Goal: Find specific page/section: Find specific page/section

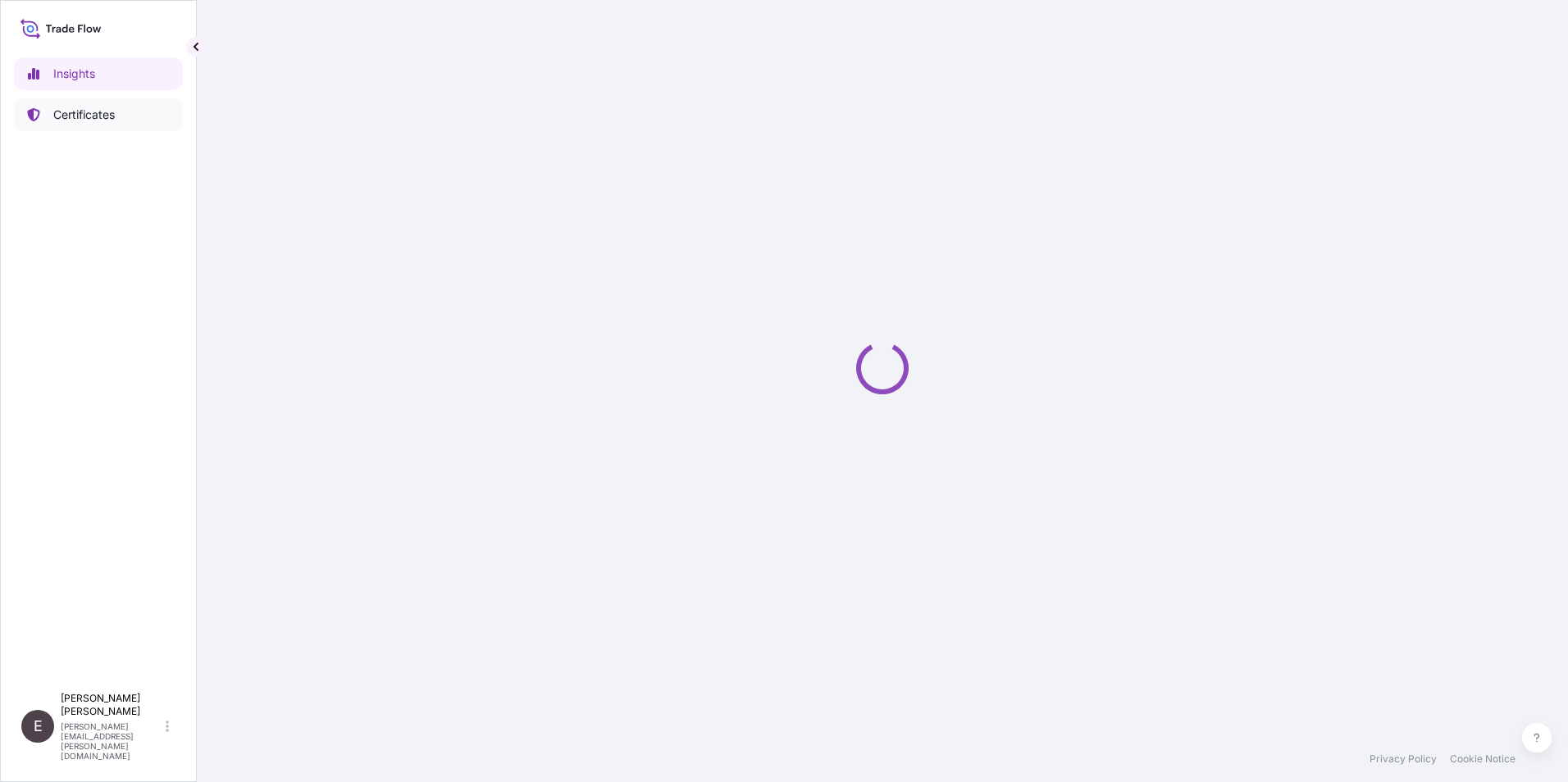
click at [93, 114] on p "Certificates" at bounding box center [84, 114] width 62 height 17
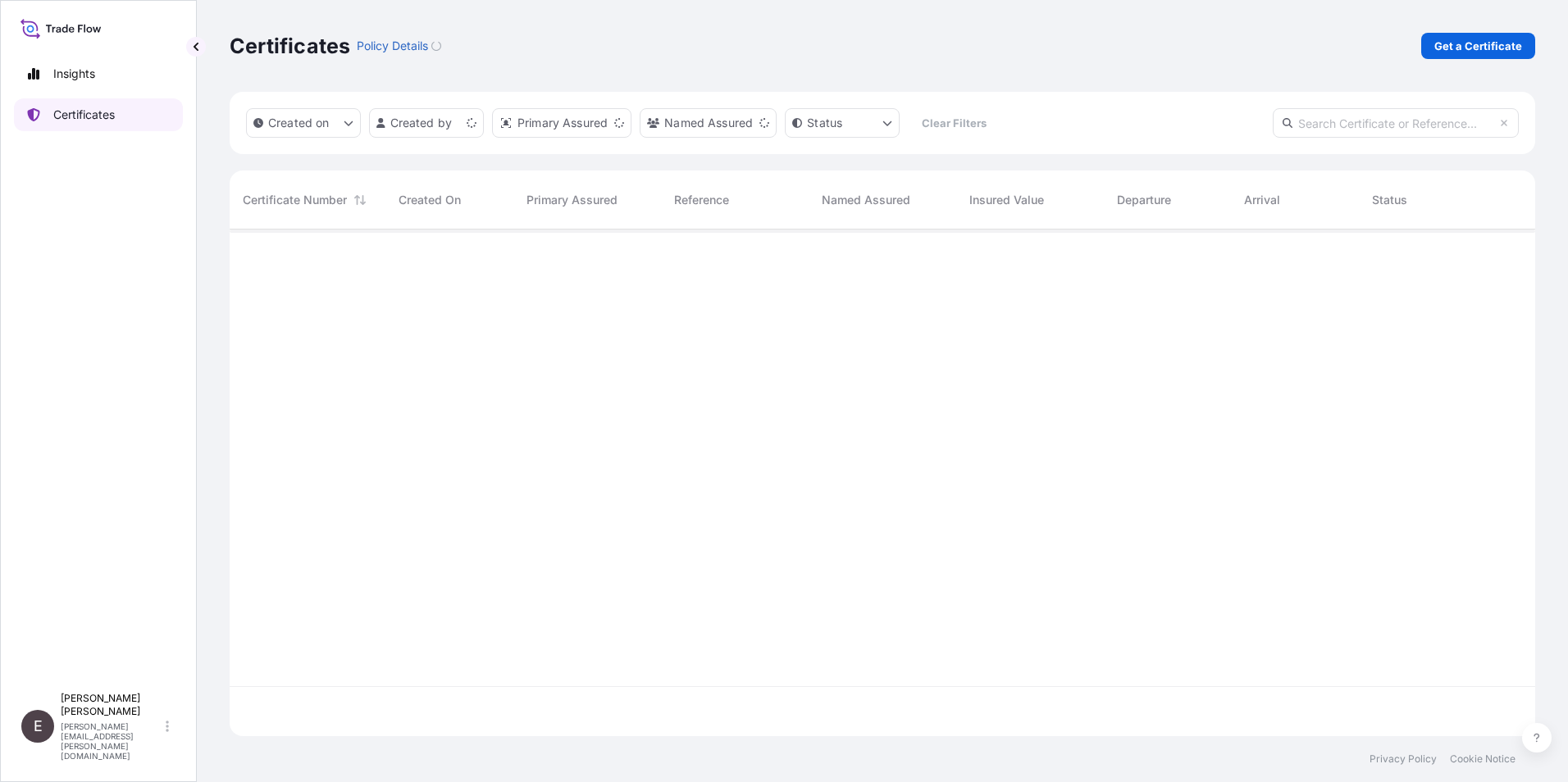
scroll to position [503, 1293]
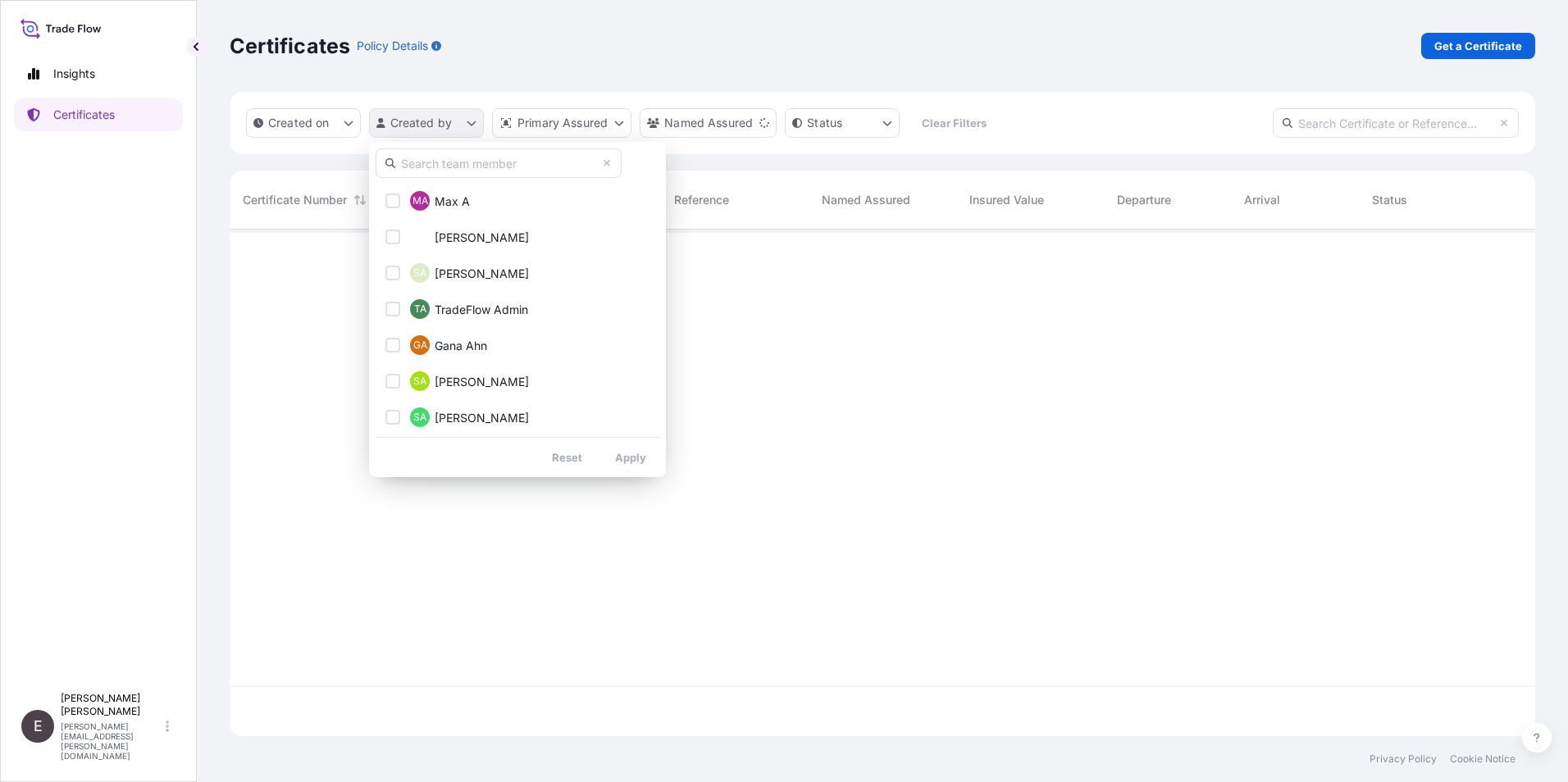
click at [412, 114] on html "Insights Certificates E [PERSON_NAME] [PERSON_NAME][EMAIL_ADDRESS][PERSON_NAME]…" at bounding box center [784, 391] width 1568 height 782
click at [491, 157] on input "text" at bounding box center [499, 163] width 246 height 30
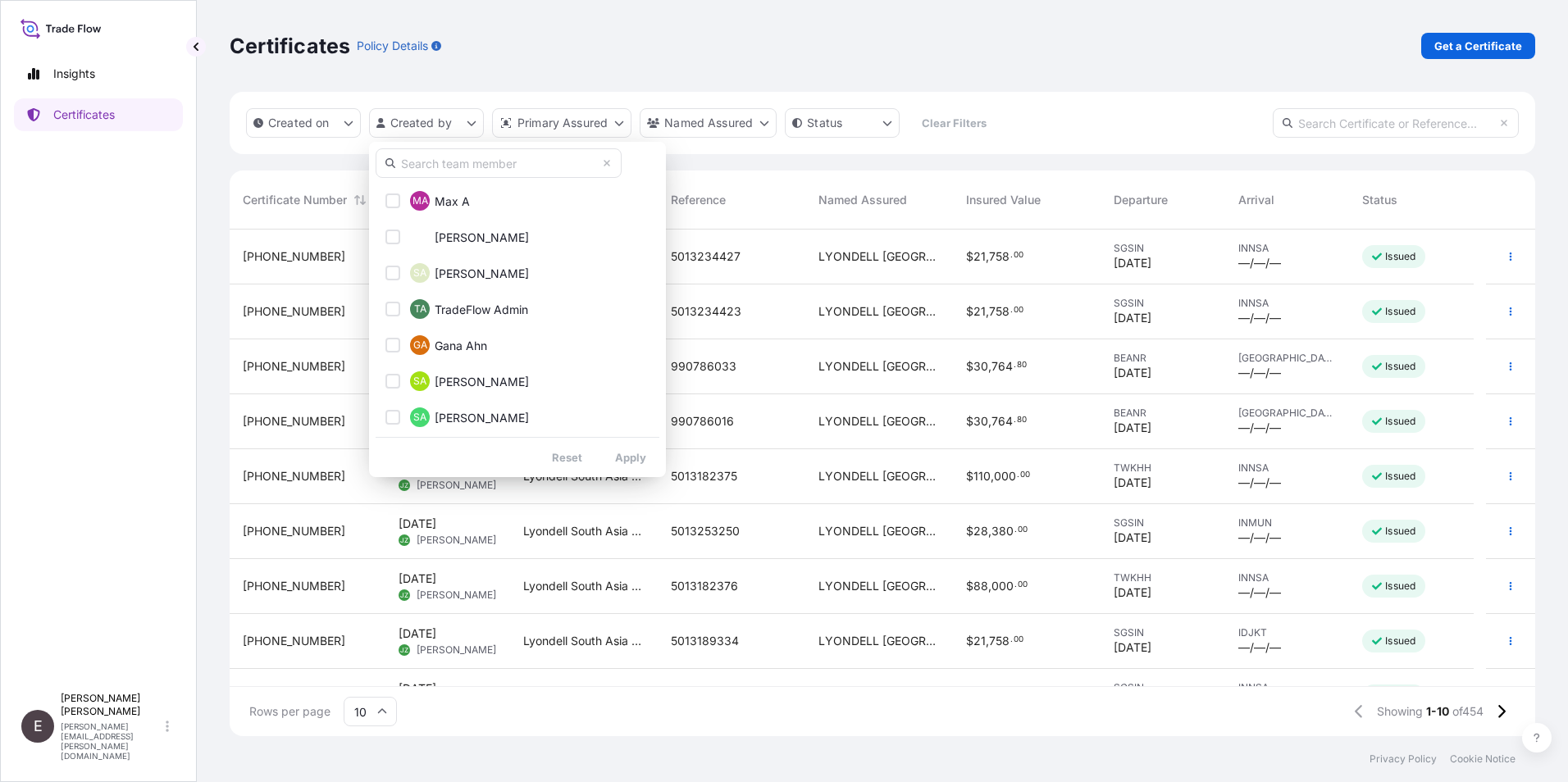
click at [498, 165] on input "text" at bounding box center [499, 163] width 246 height 30
type input "[PERSON_NAME]"
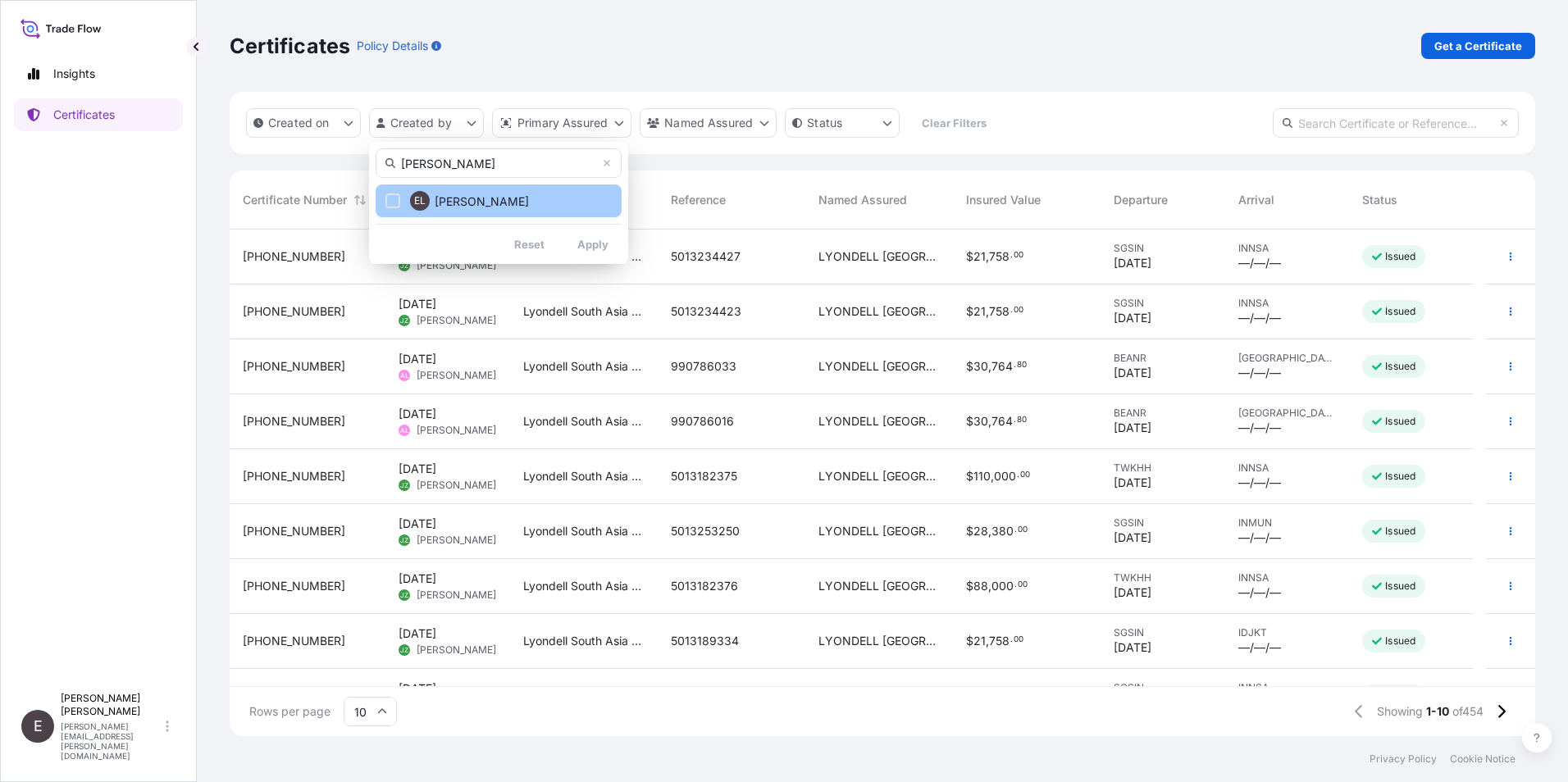
click at [523, 199] on button "EL [PERSON_NAME]" at bounding box center [499, 201] width 246 height 33
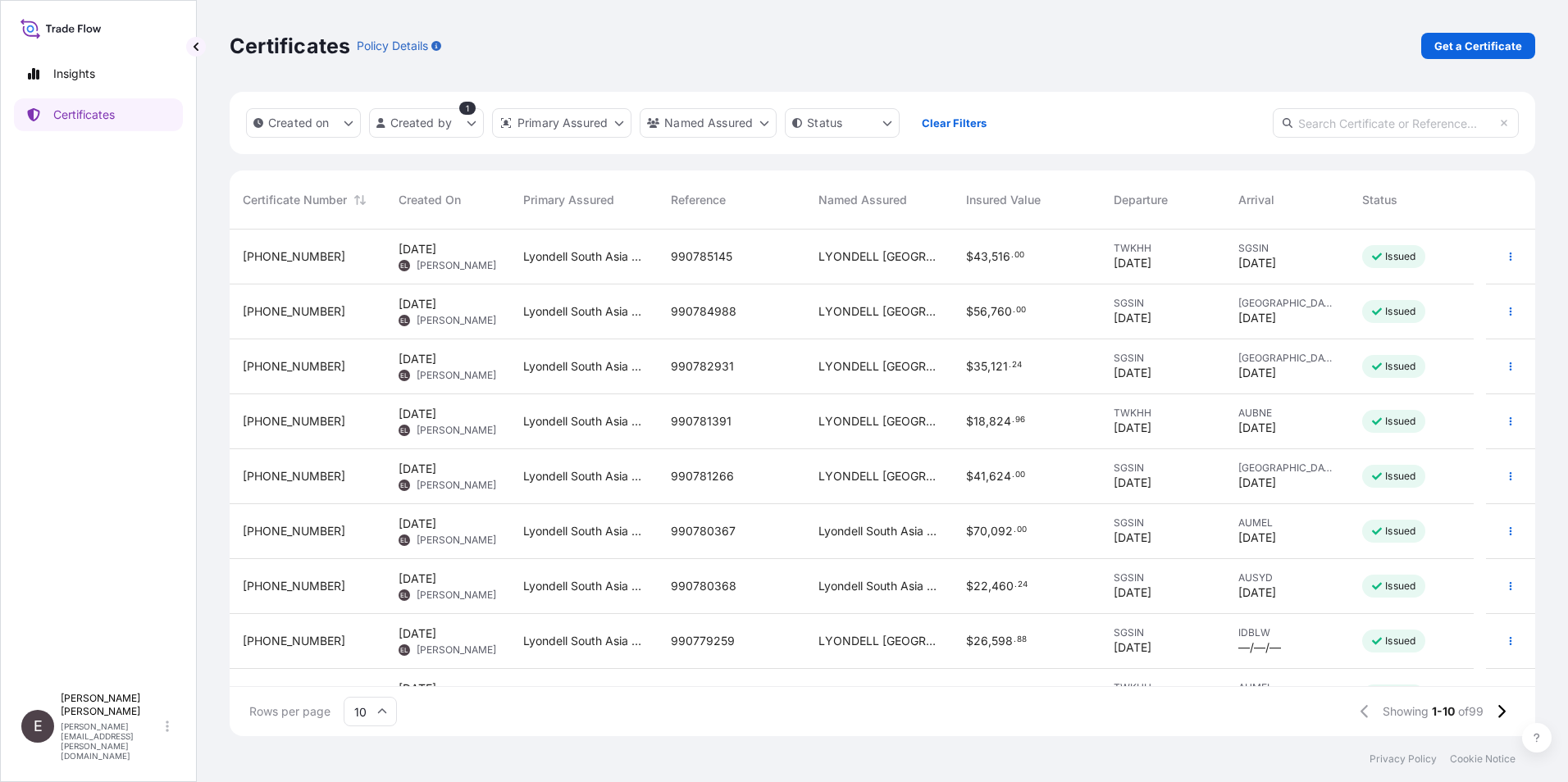
click at [385, 710] on icon at bounding box center [381, 711] width 10 height 10
click at [375, 662] on div "50" at bounding box center [370, 667] width 41 height 31
